Goal: Information Seeking & Learning: Learn about a topic

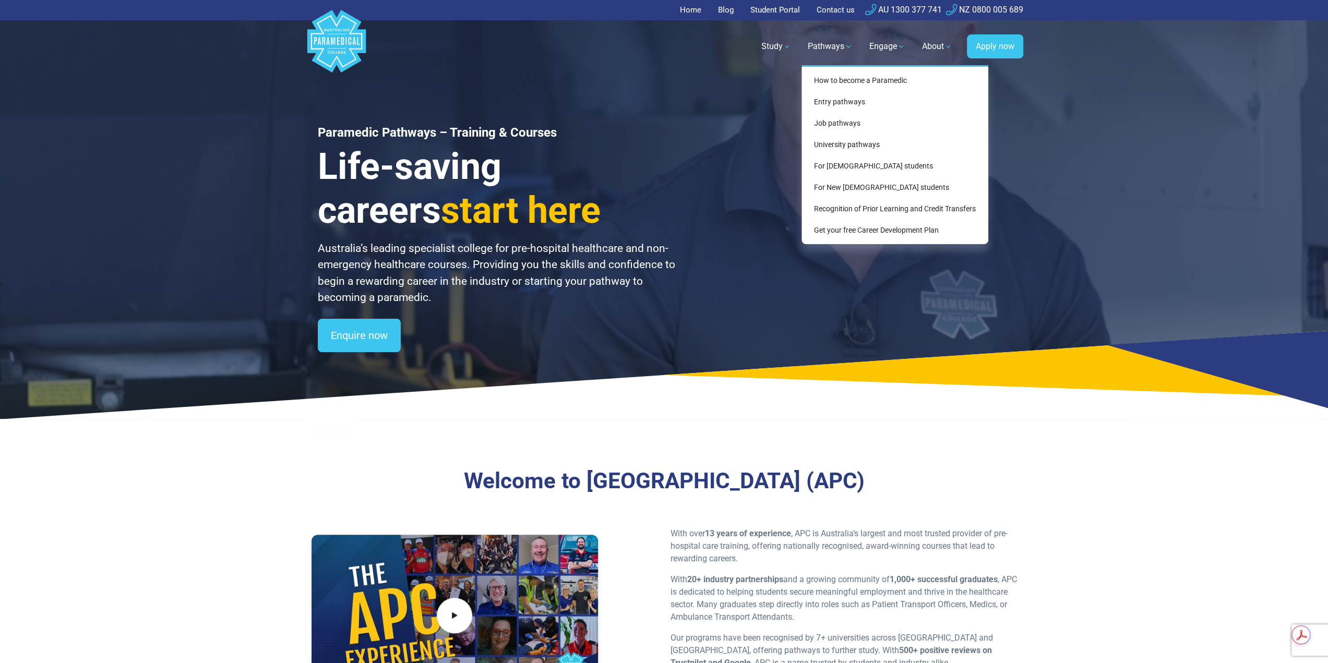
click at [815, 44] on link "Pathways" at bounding box center [829, 46] width 57 height 29
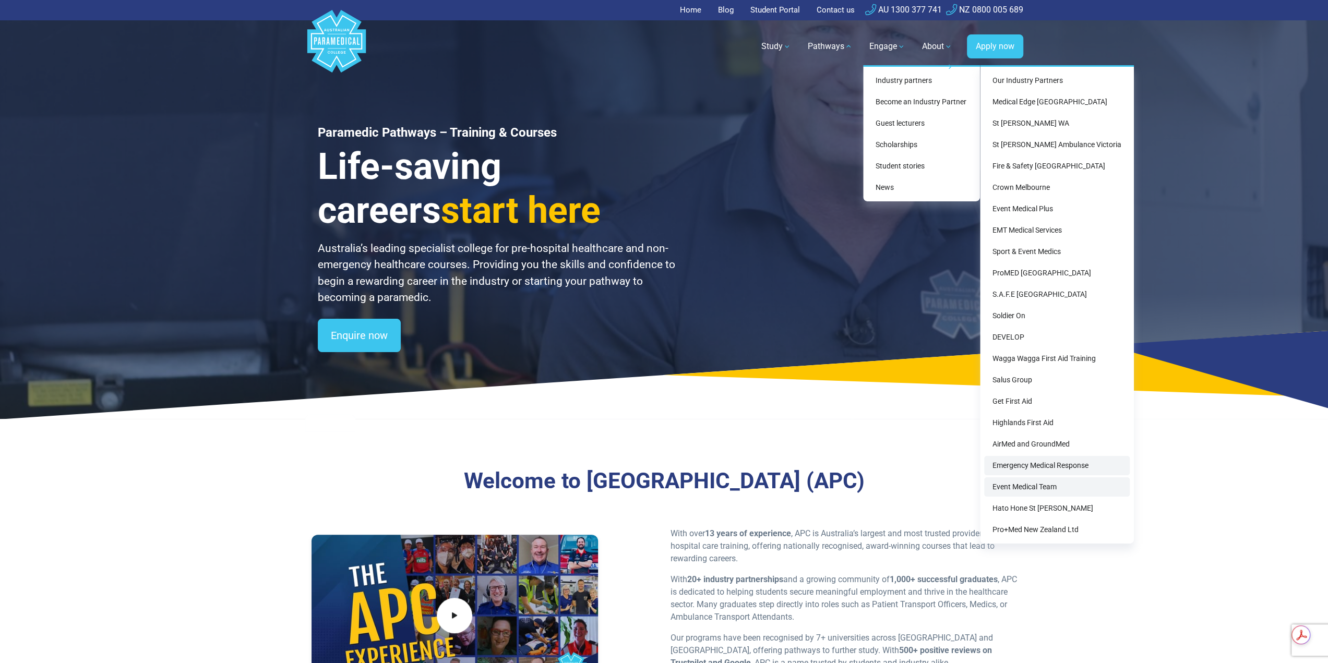
drag, startPoint x: 1040, startPoint y: 463, endPoint x: 1034, endPoint y: 479, distance: 16.9
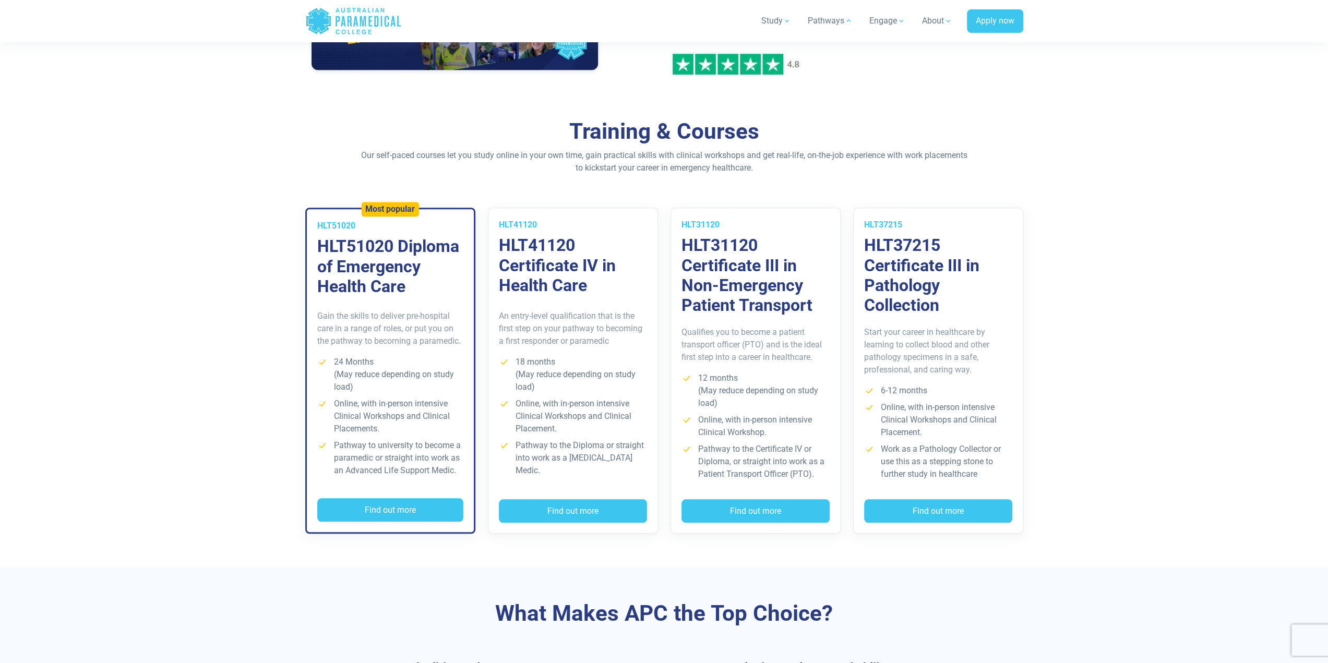
scroll to position [678, 0]
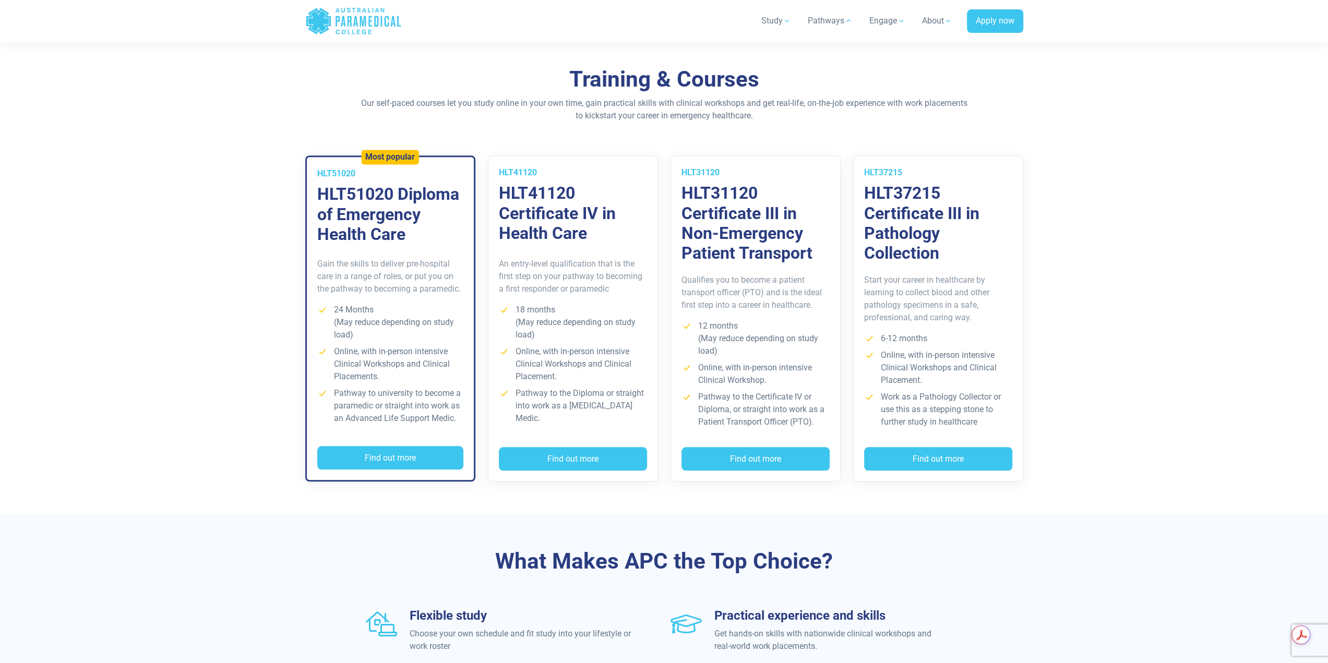
click at [578, 279] on p "An entry-level qualification that is the first step on your pathway to becoming…" at bounding box center [573, 277] width 148 height 38
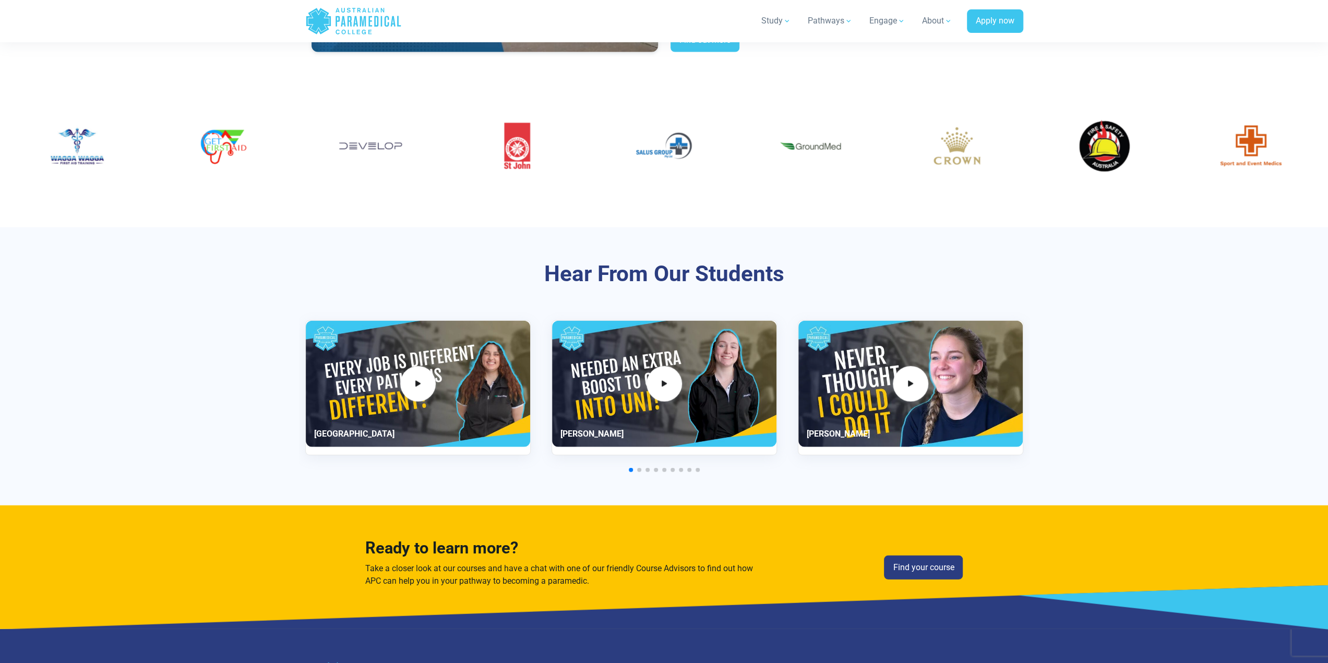
scroll to position [2296, 0]
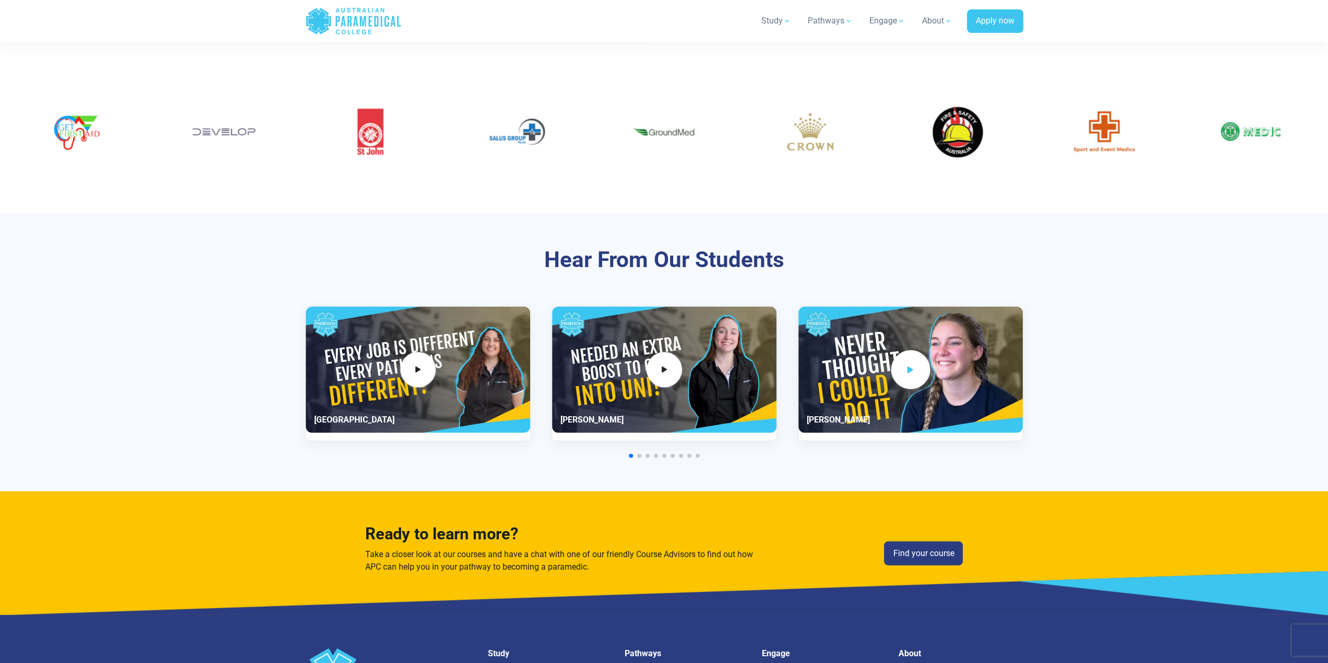
click at [894, 363] on span "3 / 11" at bounding box center [910, 370] width 39 height 39
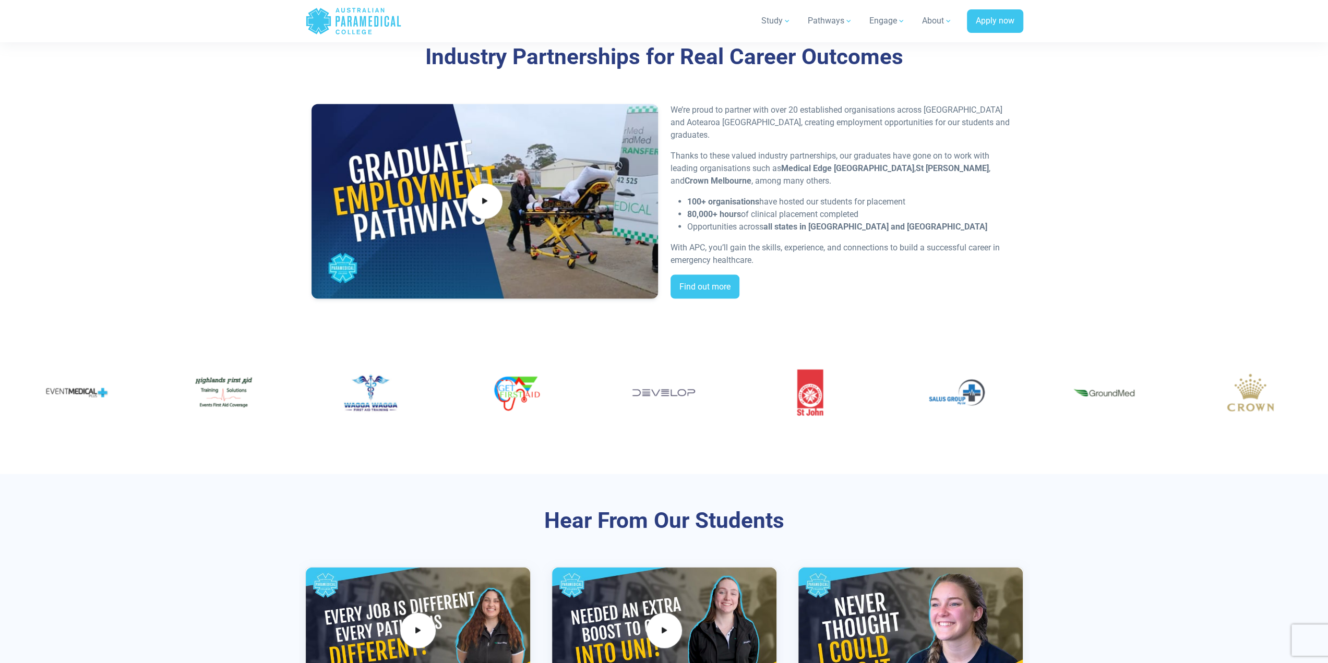
scroll to position [1774, 0]
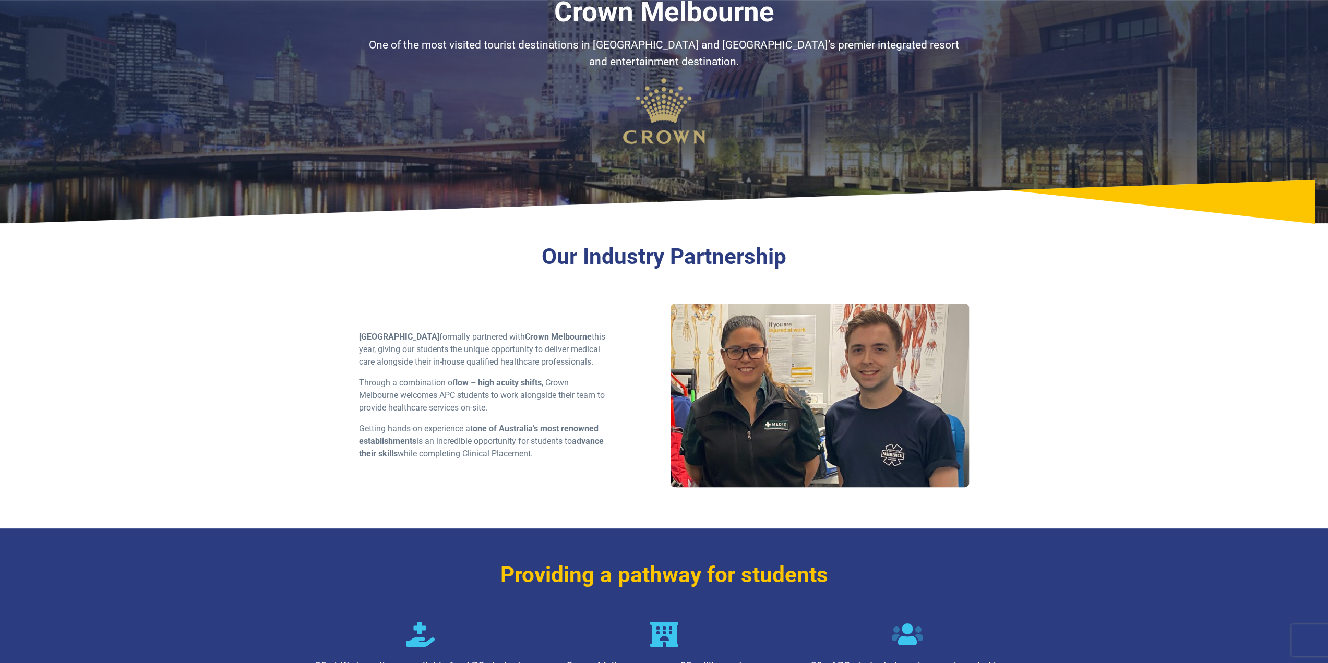
scroll to position [104, 0]
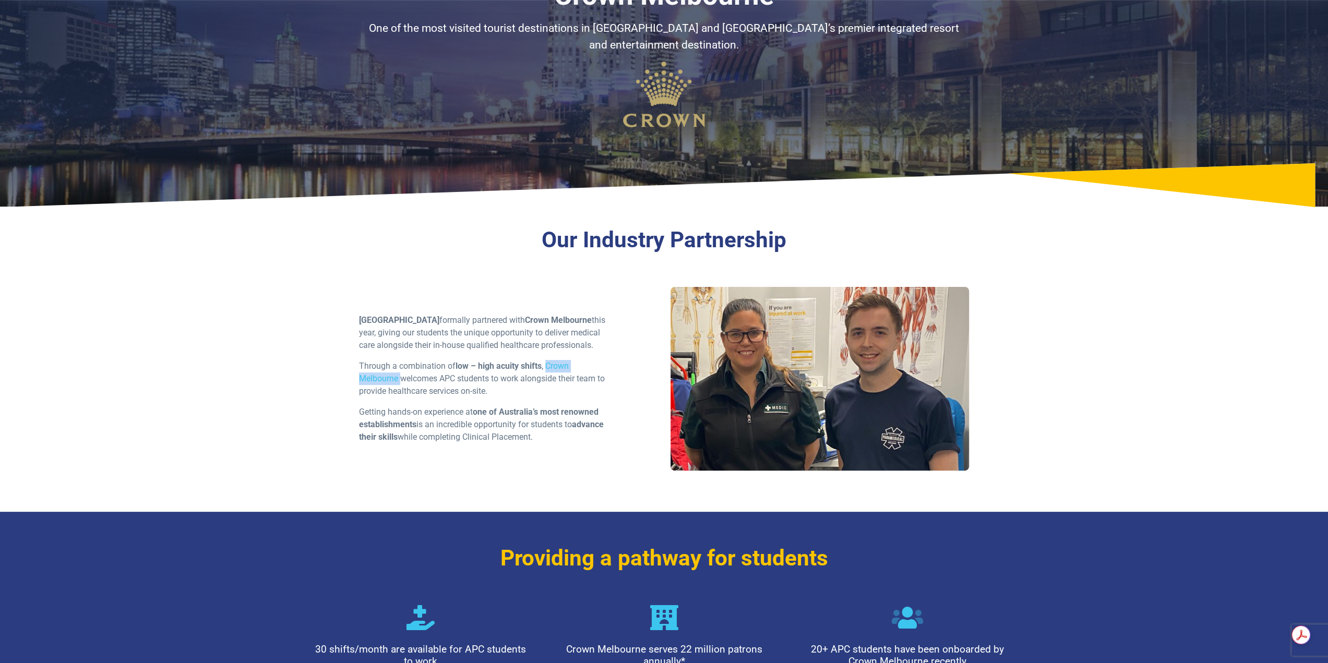
drag, startPoint x: 547, startPoint y: 370, endPoint x: 400, endPoint y: 383, distance: 147.2
click at [400, 383] on p "Through a combination of low – high acuity shifts , Crown Melbourne welcomes AP…" at bounding box center [482, 379] width 247 height 38
click at [494, 443] on p "Getting hands-on experience at one of Australia’s most renowned establishments …" at bounding box center [482, 425] width 247 height 38
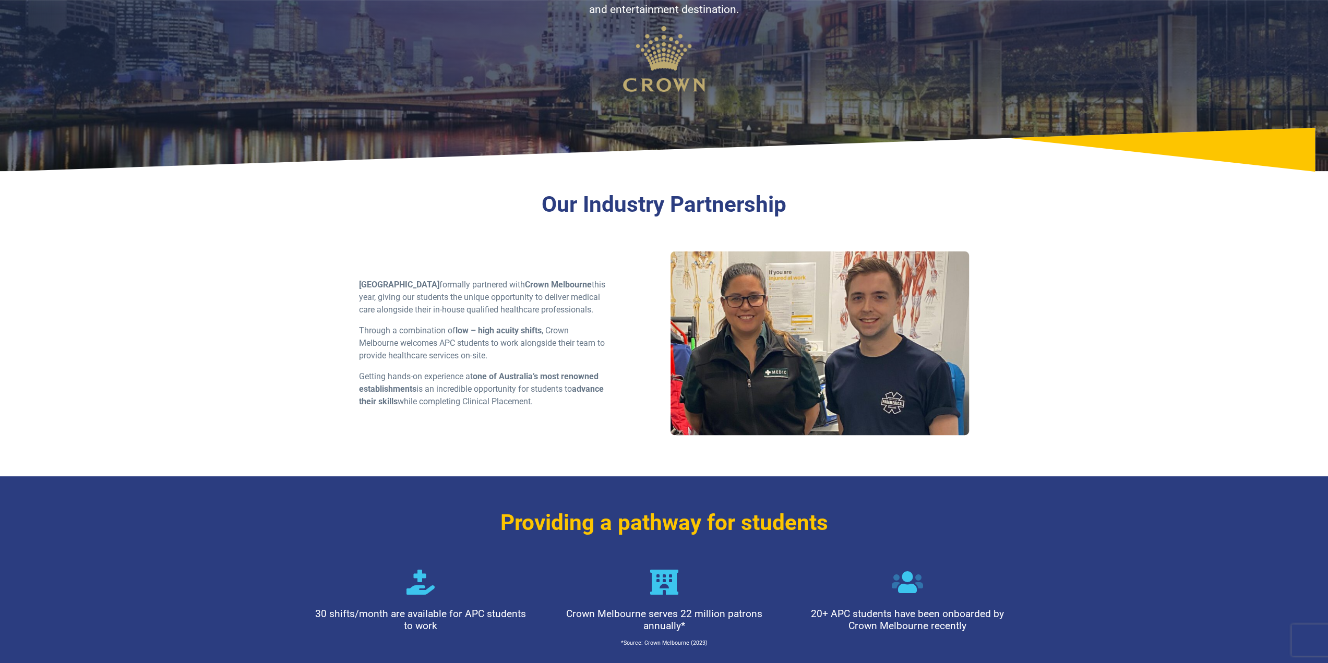
scroll to position [157, 0]
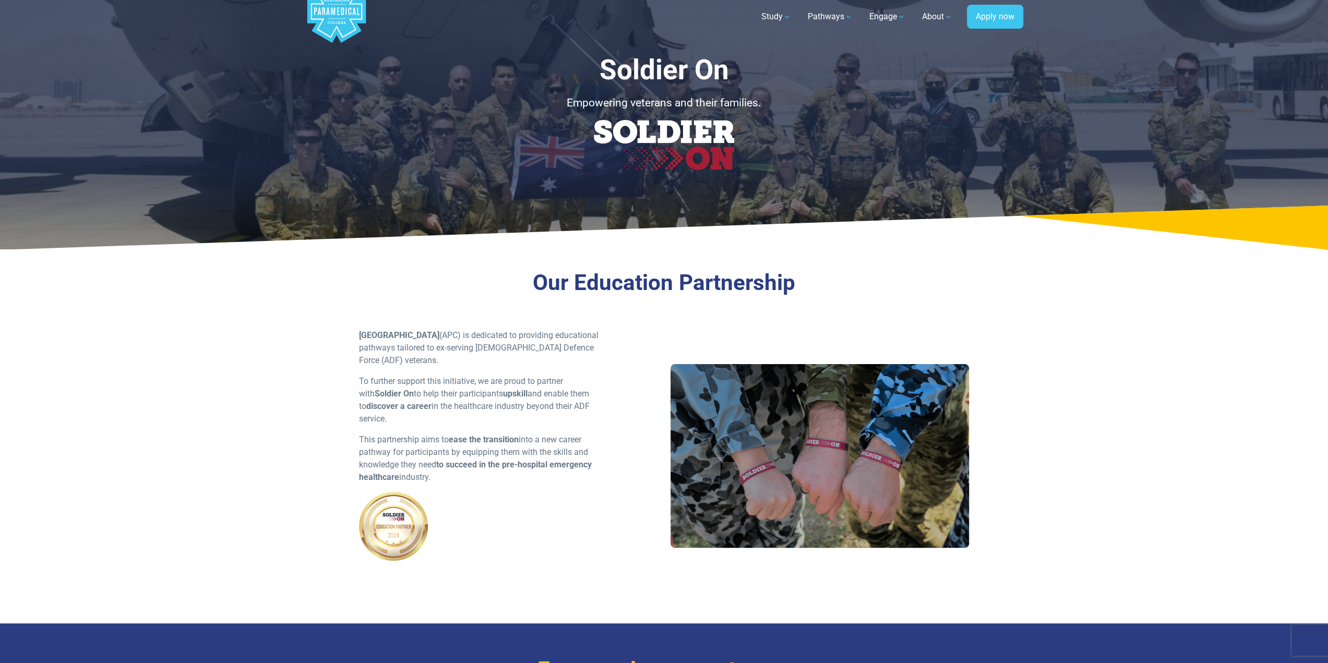
scroll to position [52, 0]
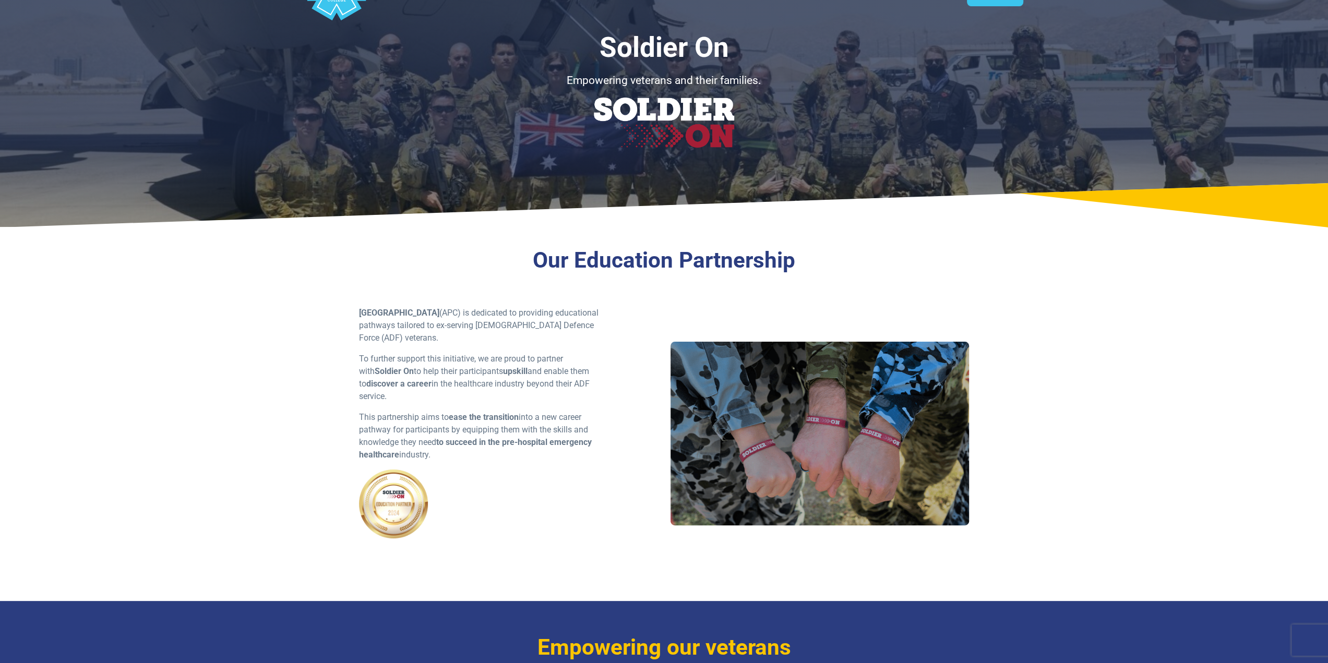
click at [380, 368] on strong "Soldier On" at bounding box center [394, 371] width 39 height 10
click at [381, 367] on strong "Soldier On" at bounding box center [394, 371] width 39 height 10
drag, startPoint x: 398, startPoint y: 375, endPoint x: 355, endPoint y: 373, distance: 42.3
click at [355, 373] on div "Australian Paramedical College (APC) is dedicated to providing educational path…" at bounding box center [482, 437] width 259 height 261
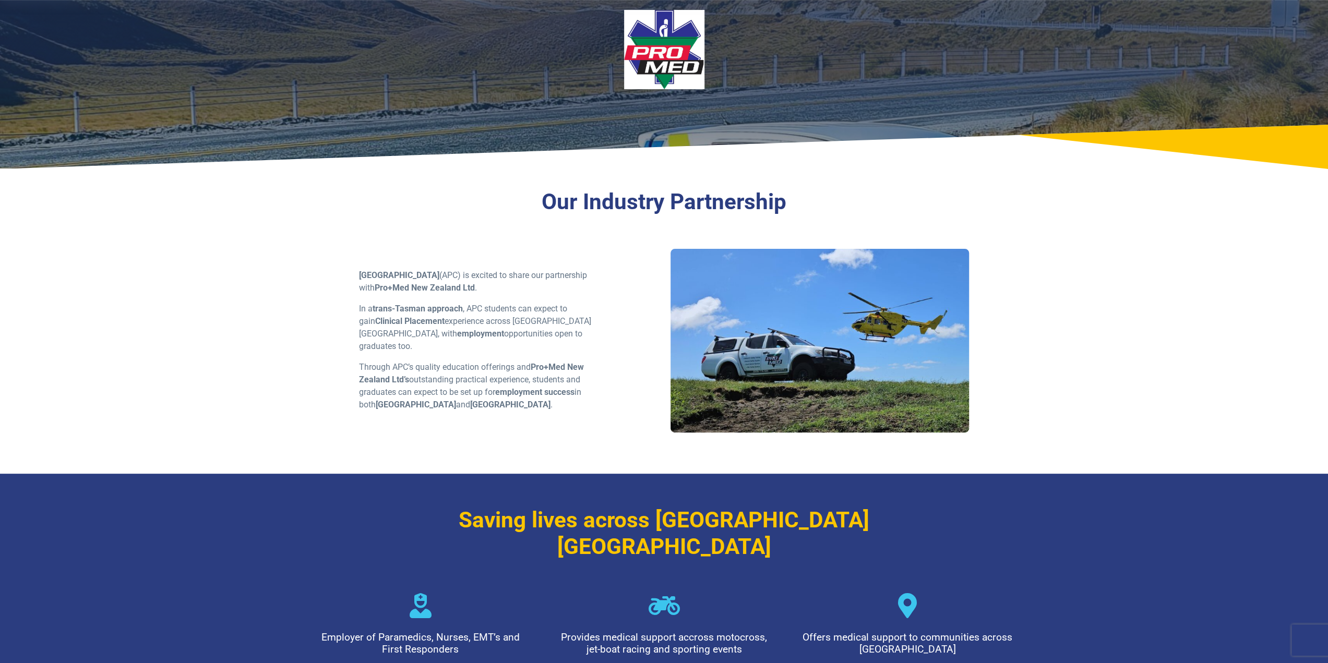
scroll to position [157, 0]
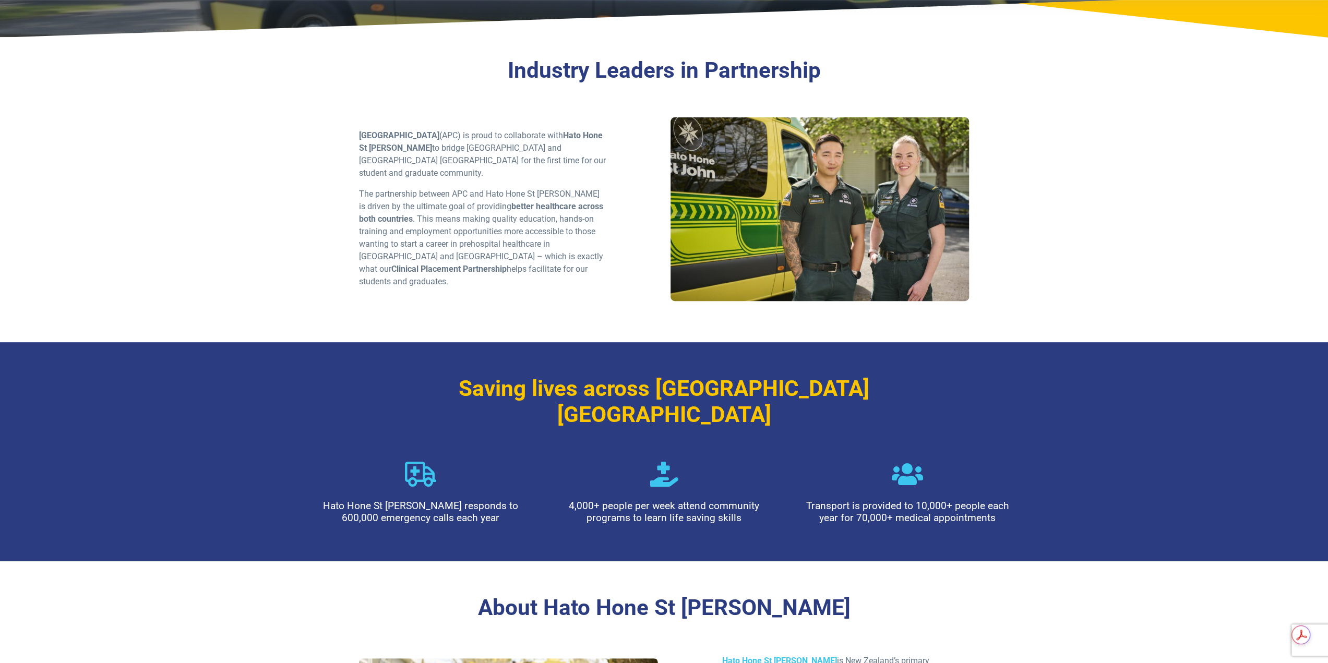
scroll to position [104, 0]
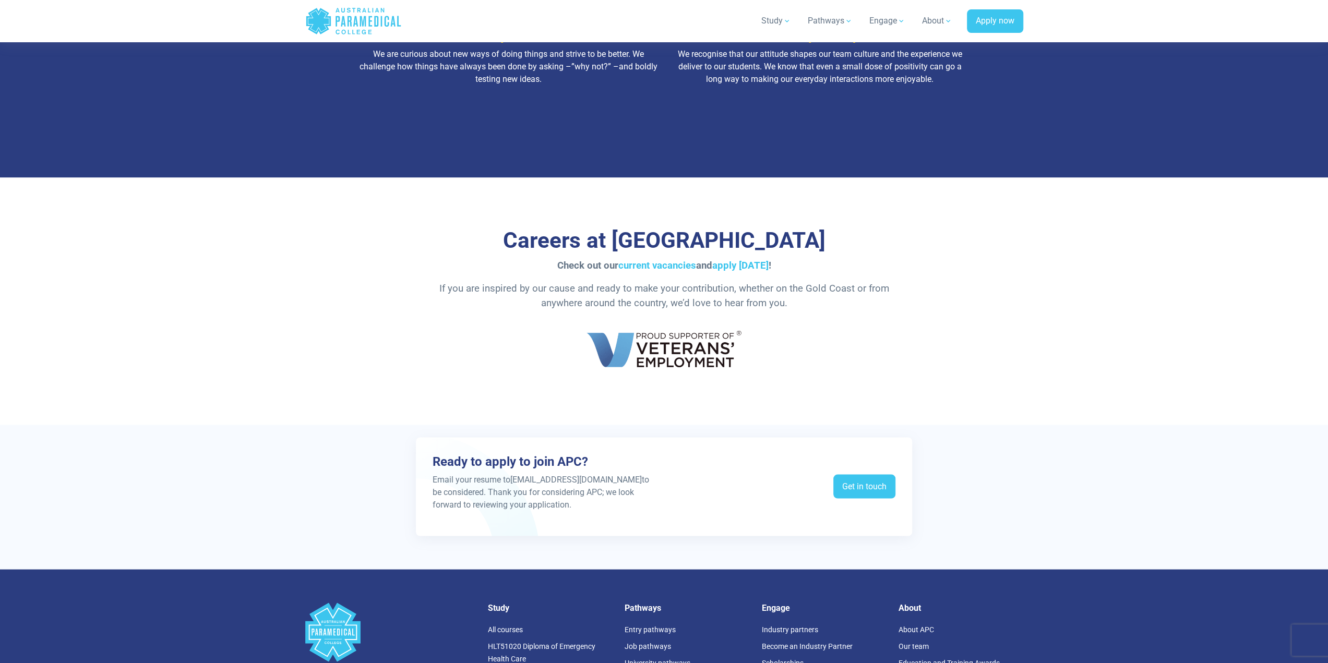
scroll to position [1826, 0]
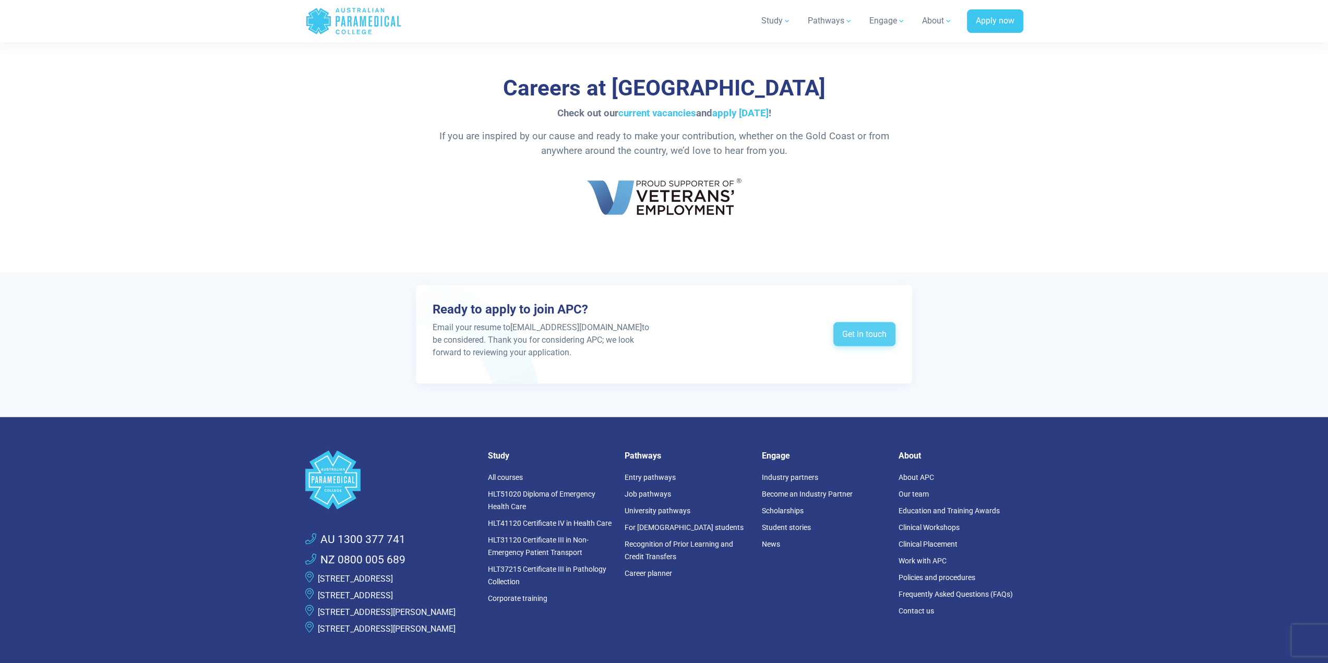
click at [847, 331] on link "Get in touch" at bounding box center [864, 334] width 62 height 24
click at [897, 217] on p at bounding box center [664, 196] width 610 height 60
drag, startPoint x: 592, startPoint y: 325, endPoint x: 512, endPoint y: 325, distance: 79.8
click at [512, 325] on p "Email your resume to hr@apcollege.edu.au to be considered. Thank you for consid…" at bounding box center [545, 340] width 225 height 38
copy p "hr@apcollege.edu.au"
